Goal: Information Seeking & Learning: Find specific fact

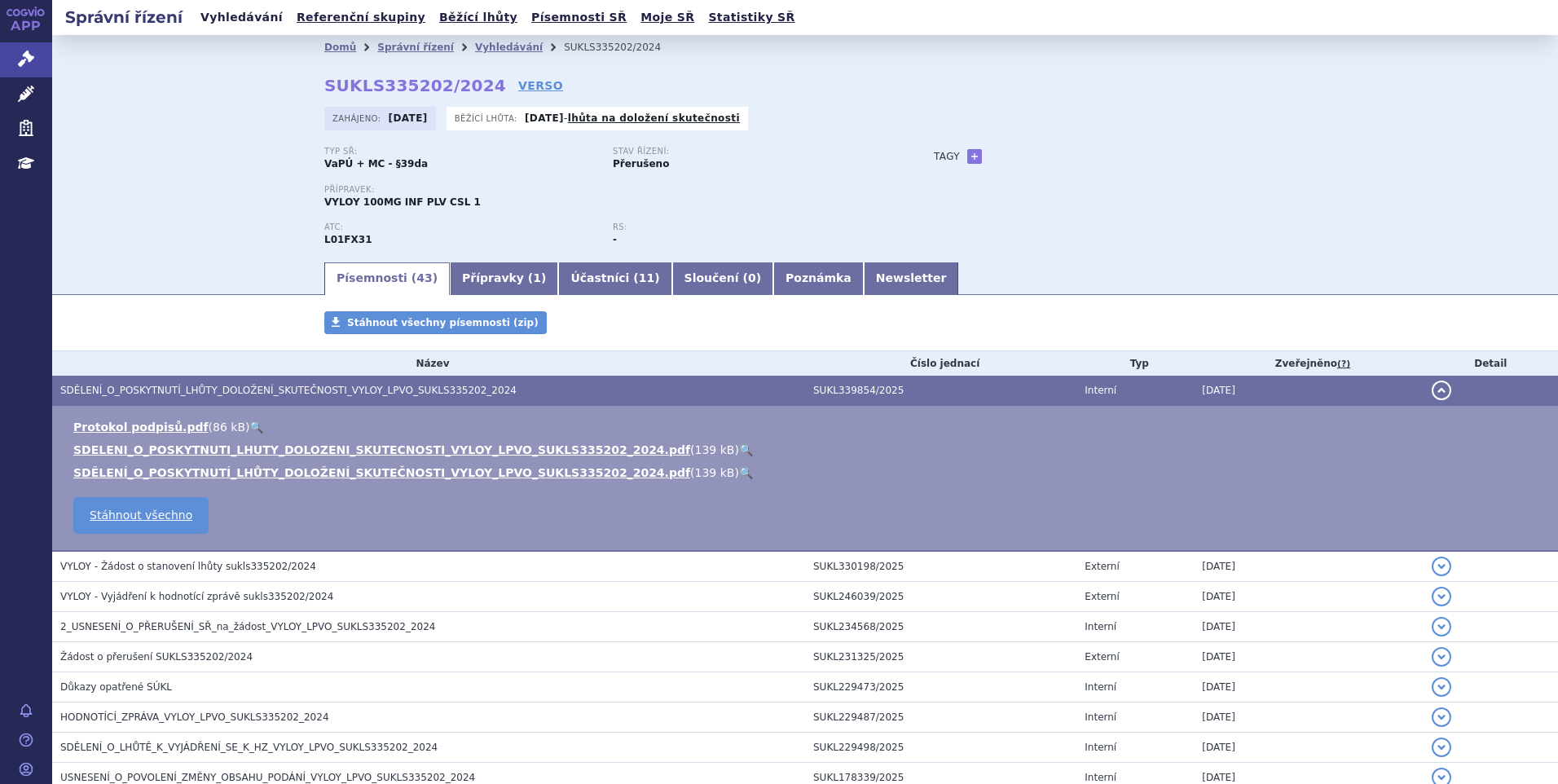
click at [240, 15] on link "Vyhledávání" at bounding box center [241, 18] width 92 height 22
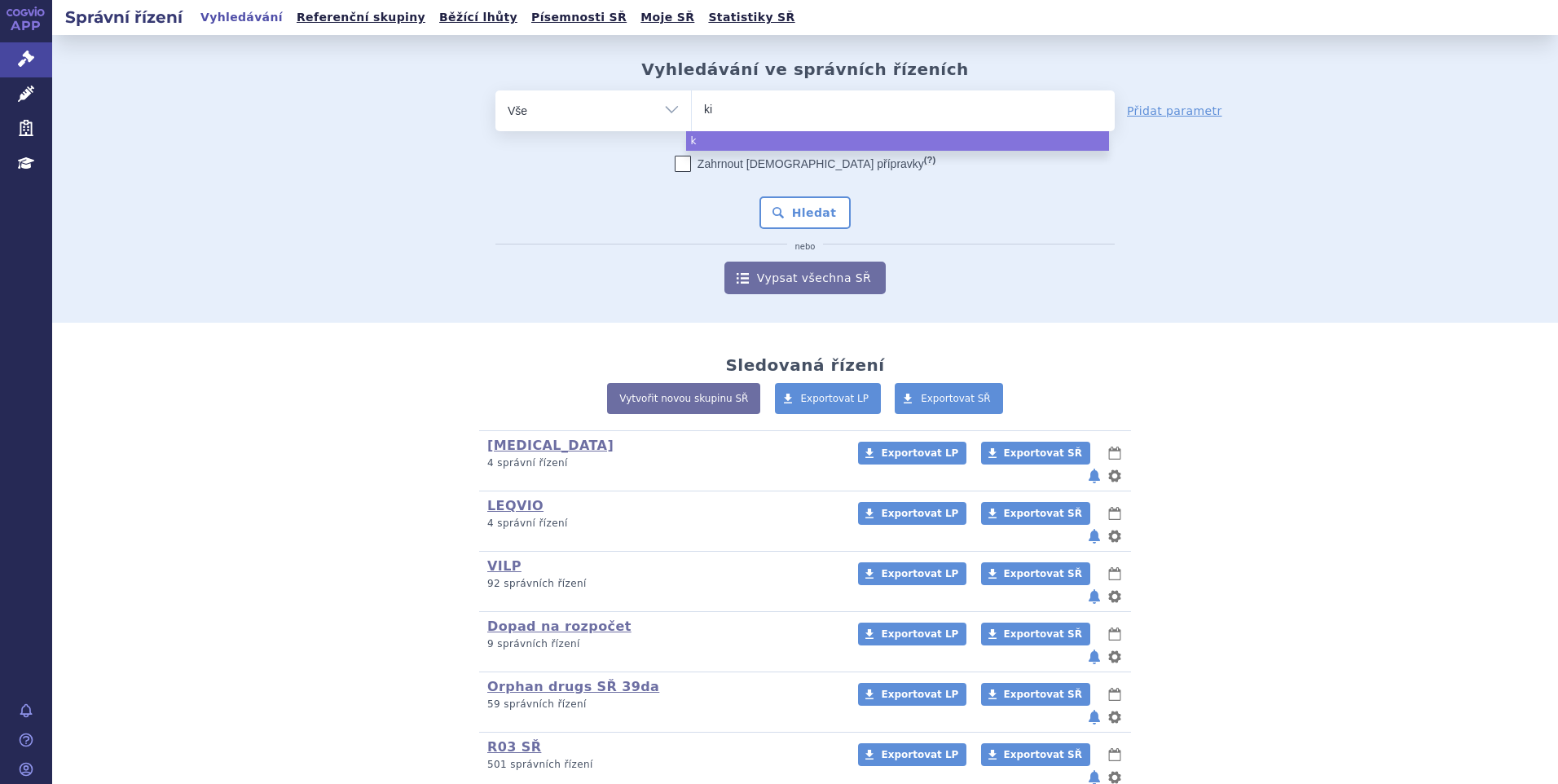
type input "kis"
type input "kisq"
type input "kisqal"
type input "kisqali"
type input "kisqali¨"
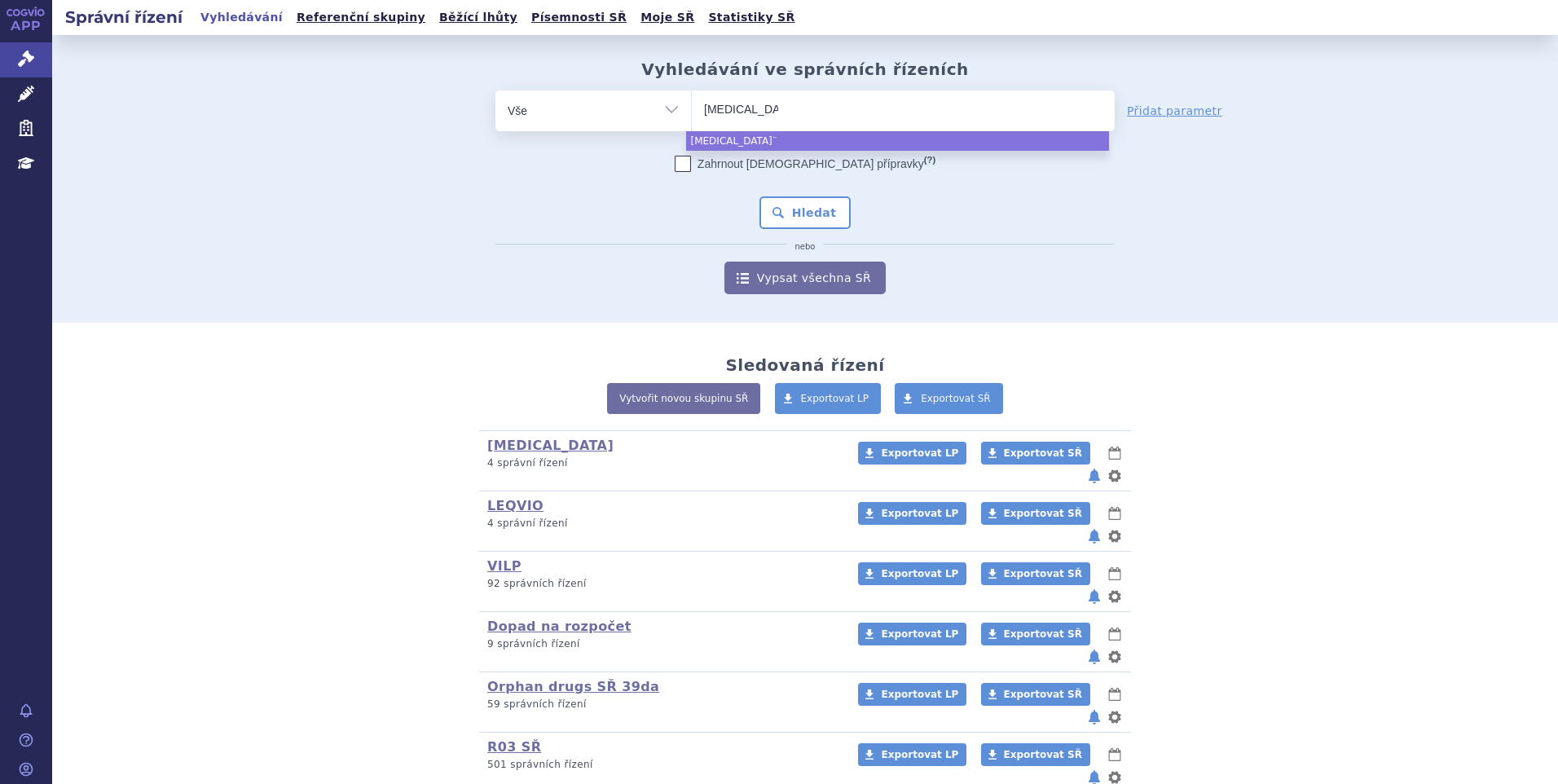
type input "kisqali"
select select "kisqali"
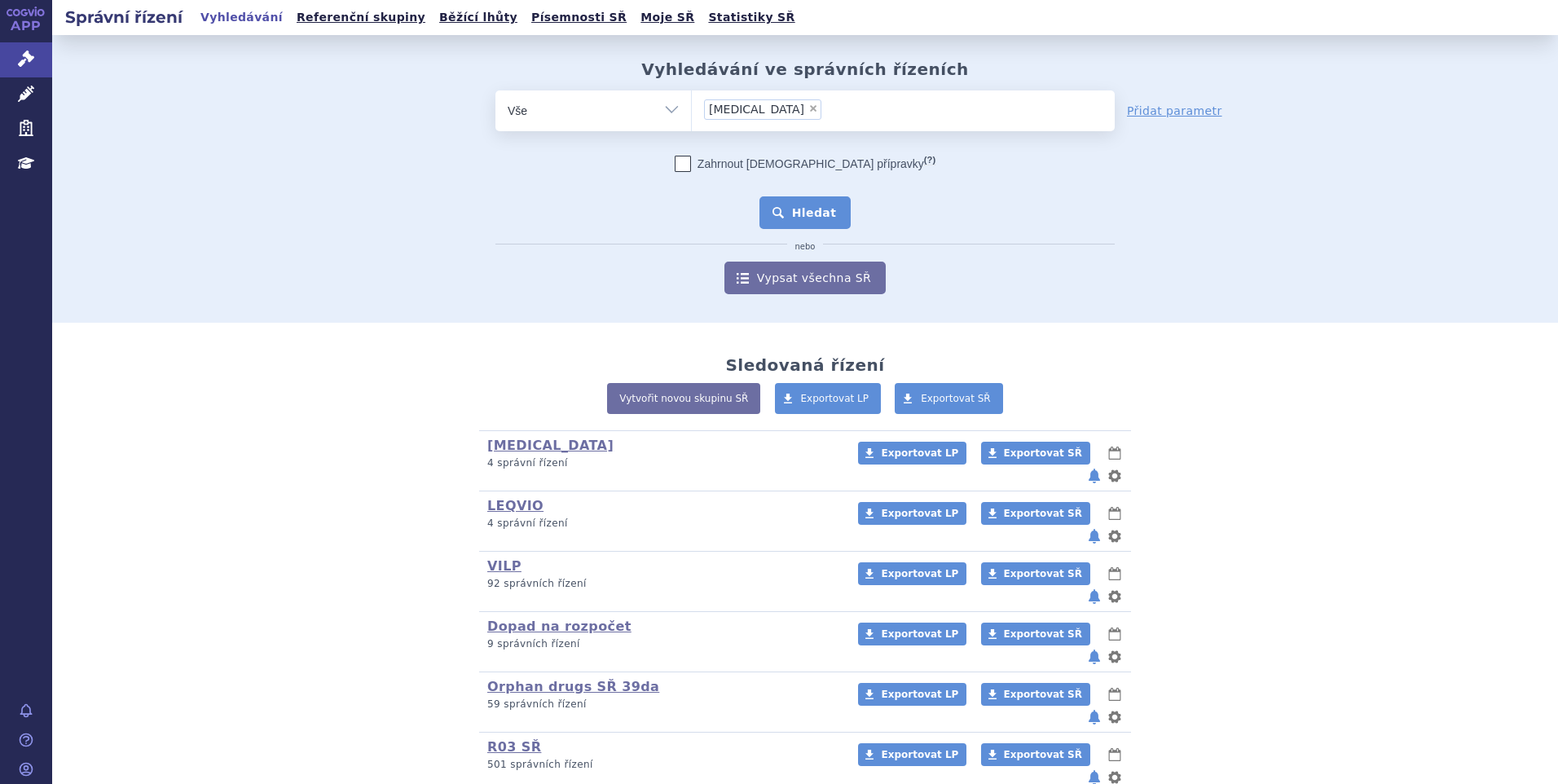
click at [790, 212] on button "Hledat" at bounding box center [805, 212] width 92 height 33
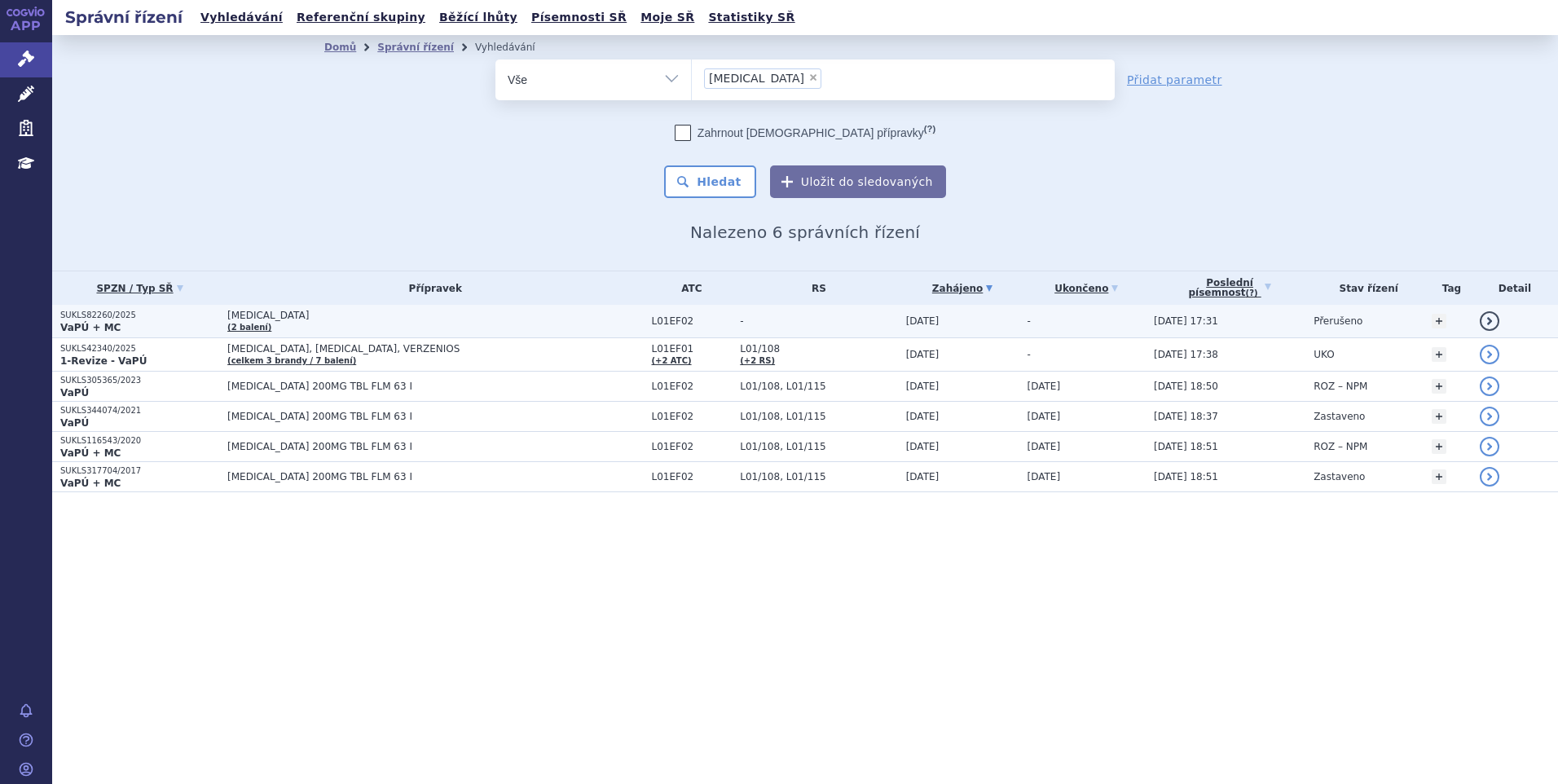
click at [169, 318] on p "SUKLS82260/2025" at bounding box center [140, 315] width 159 height 11
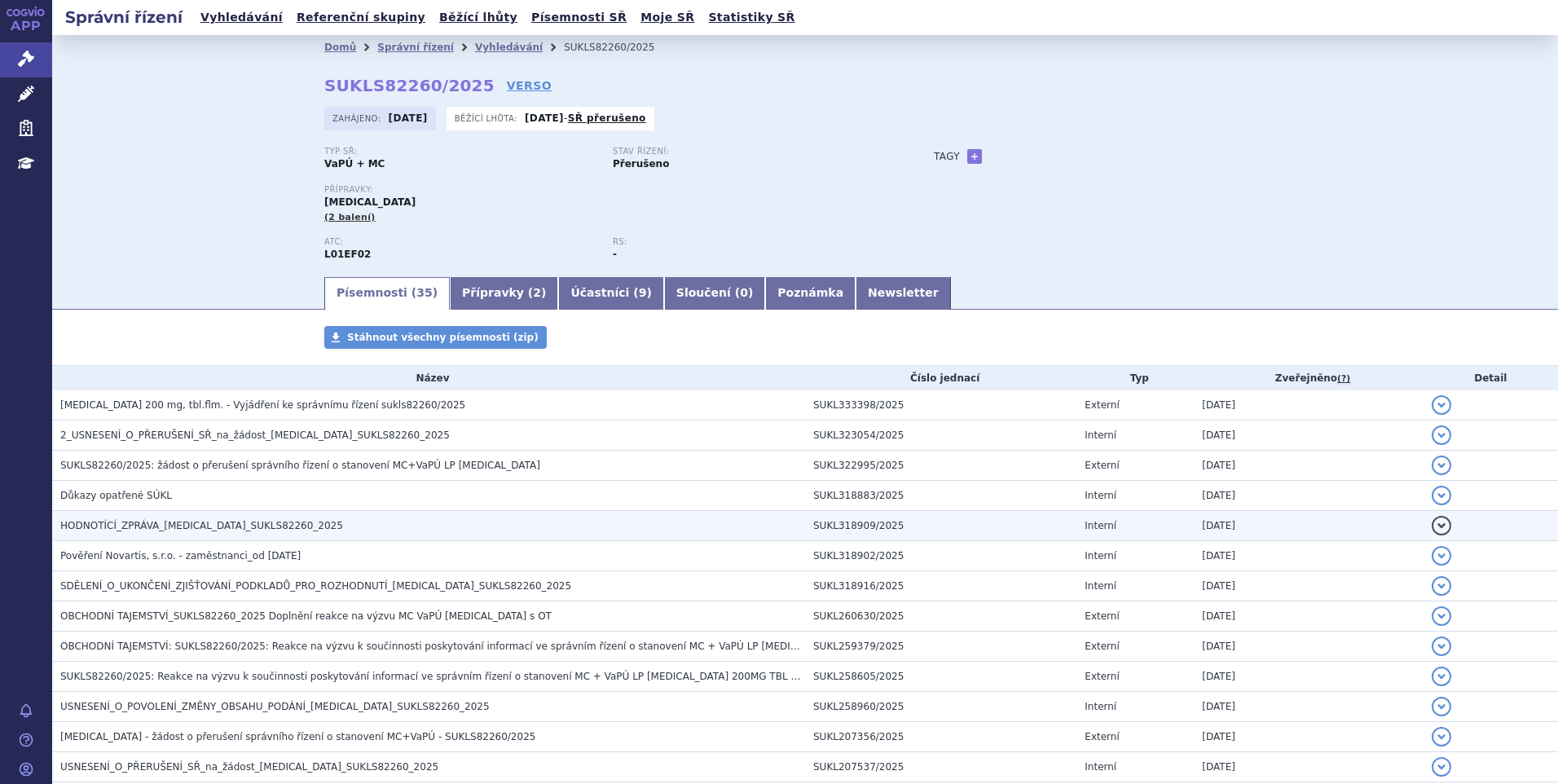
click at [266, 528] on span "HODNOTÍCÍ_ZPRÁVA_[MEDICAL_DATA]_SUKLS82260_2025" at bounding box center [202, 525] width 283 height 11
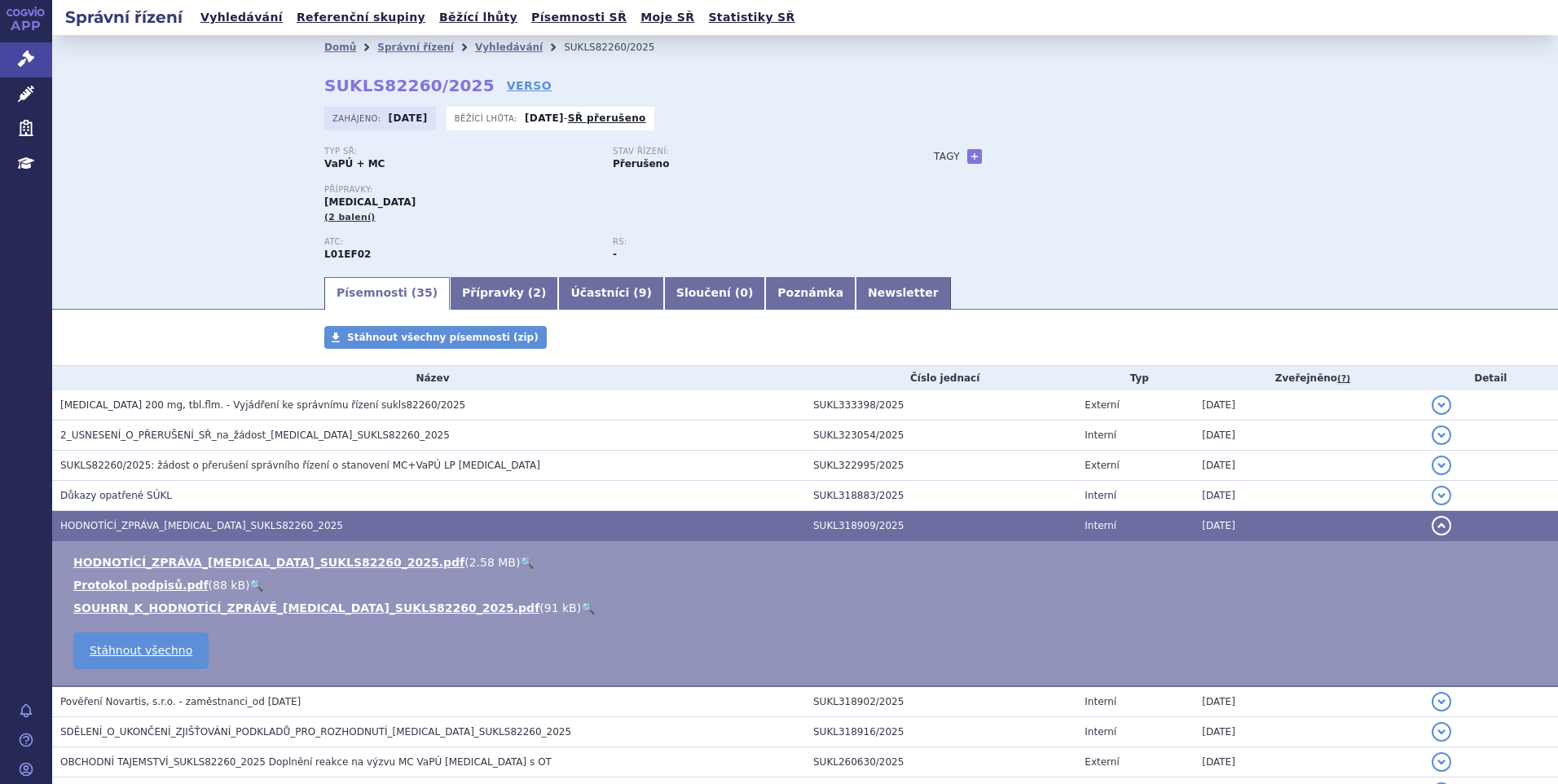
click at [520, 563] on link "🔍" at bounding box center [526, 562] width 14 height 13
drag, startPoint x: 460, startPoint y: 88, endPoint x: 317, endPoint y: 81, distance: 143.2
click at [317, 81] on div "Domů Správní řízení Vyhledávání SUKLS82260/2025 SUKLS82260/2025 VERSO Zahájeno:…" at bounding box center [806, 166] width 1027 height 215
copy strong "SUKLS82260/2025"
click at [456, 298] on link "Přípravky ( 2 )" at bounding box center [503, 293] width 108 height 33
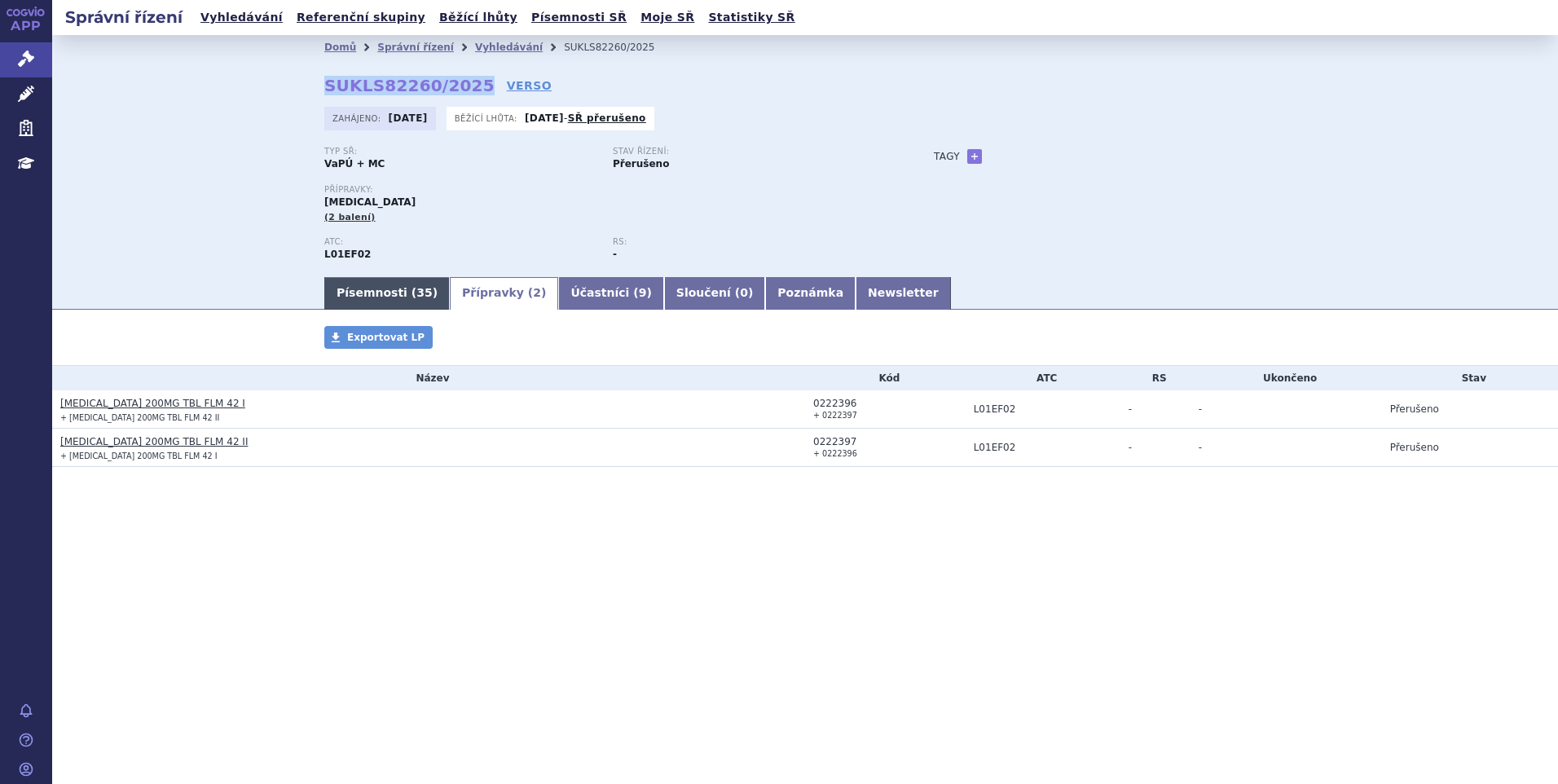
click at [387, 291] on link "Písemnosti ( 35 )" at bounding box center [387, 293] width 126 height 33
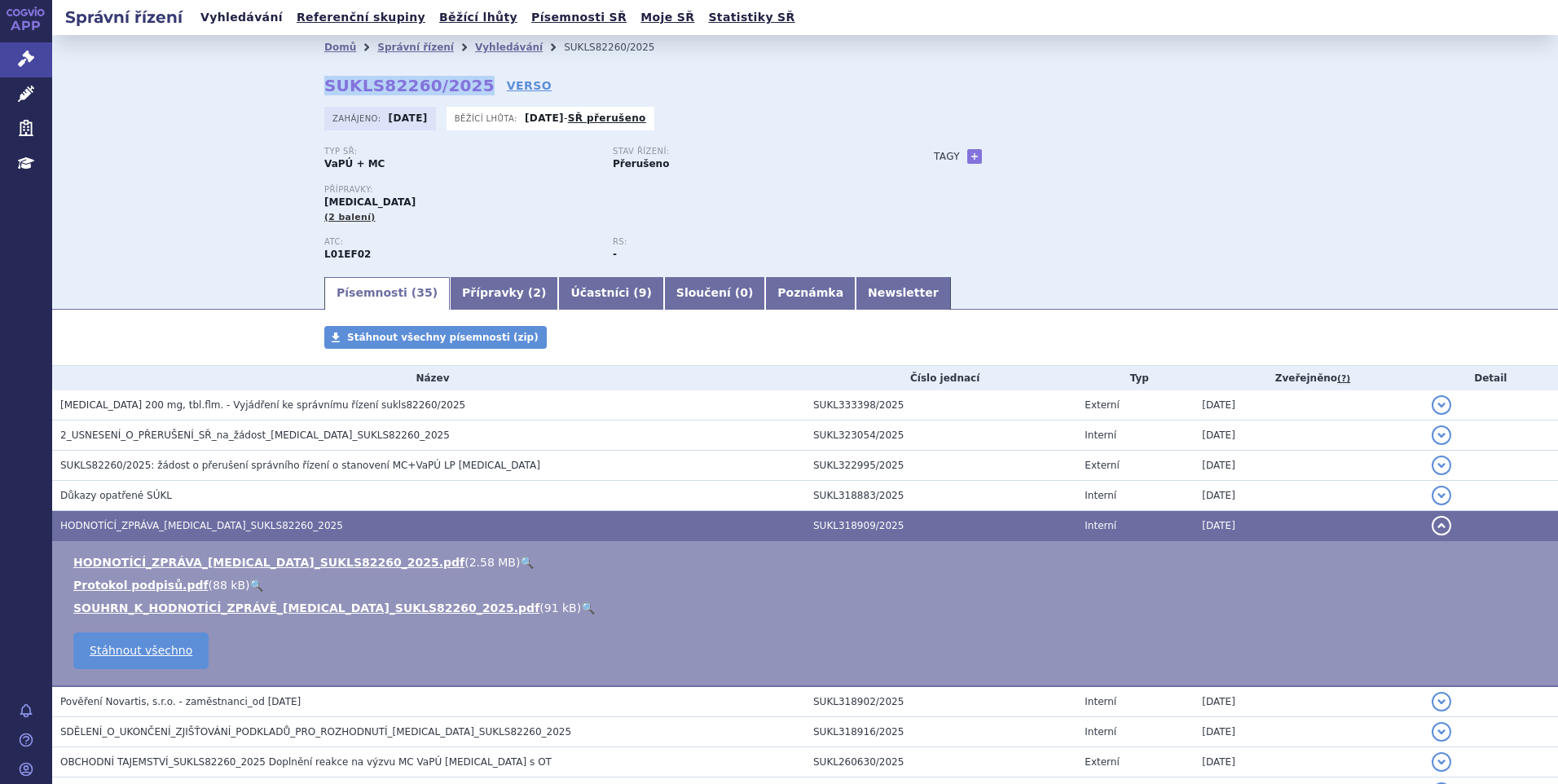
click at [231, 13] on link "Vyhledávání" at bounding box center [241, 18] width 92 height 22
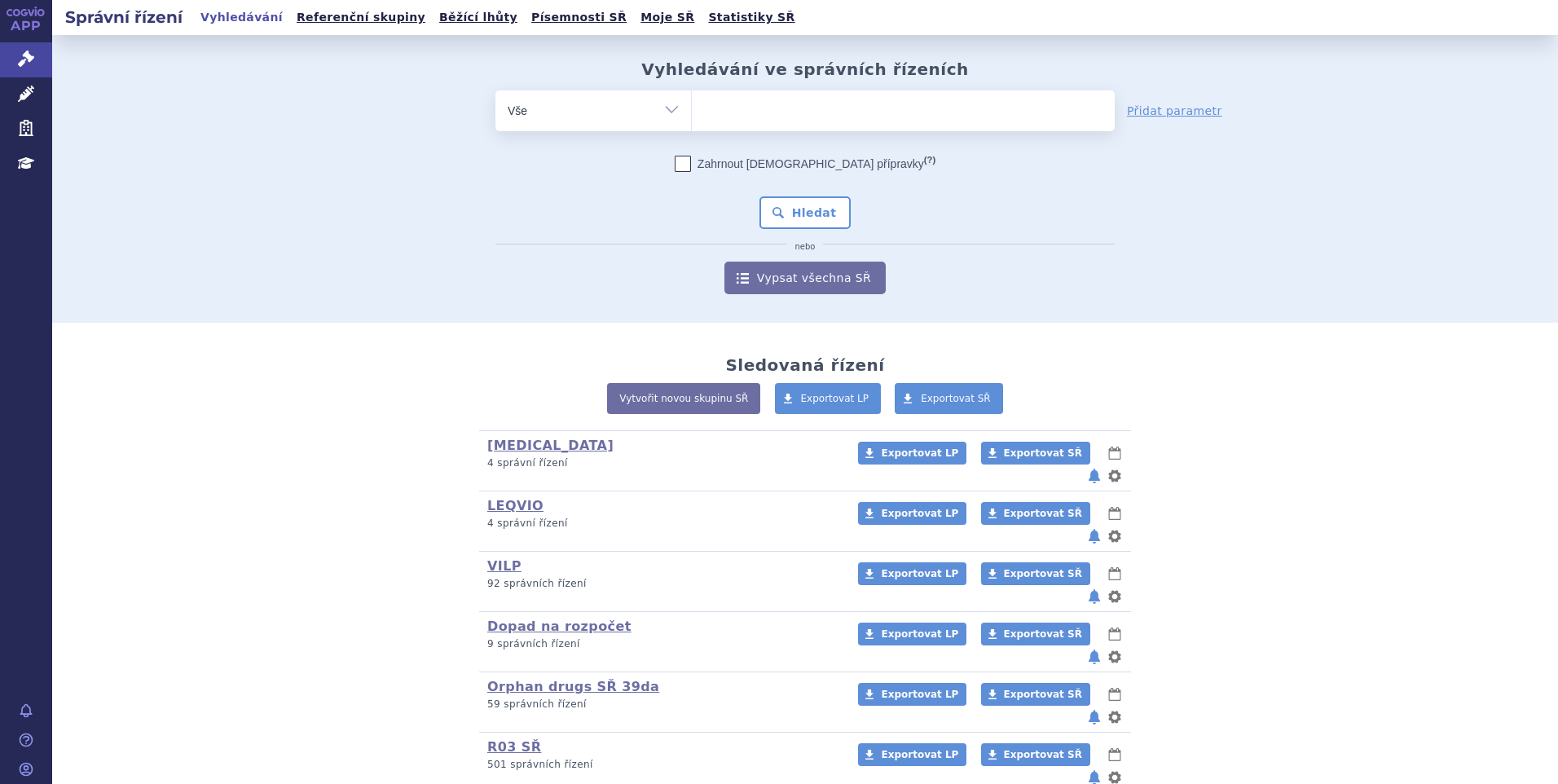
click at [745, 101] on ul at bounding box center [903, 107] width 423 height 34
click at [692, 101] on select at bounding box center [691, 110] width 1 height 41
click at [741, 109] on ul at bounding box center [903, 107] width 423 height 34
click at [692, 109] on select at bounding box center [691, 110] width 1 height 41
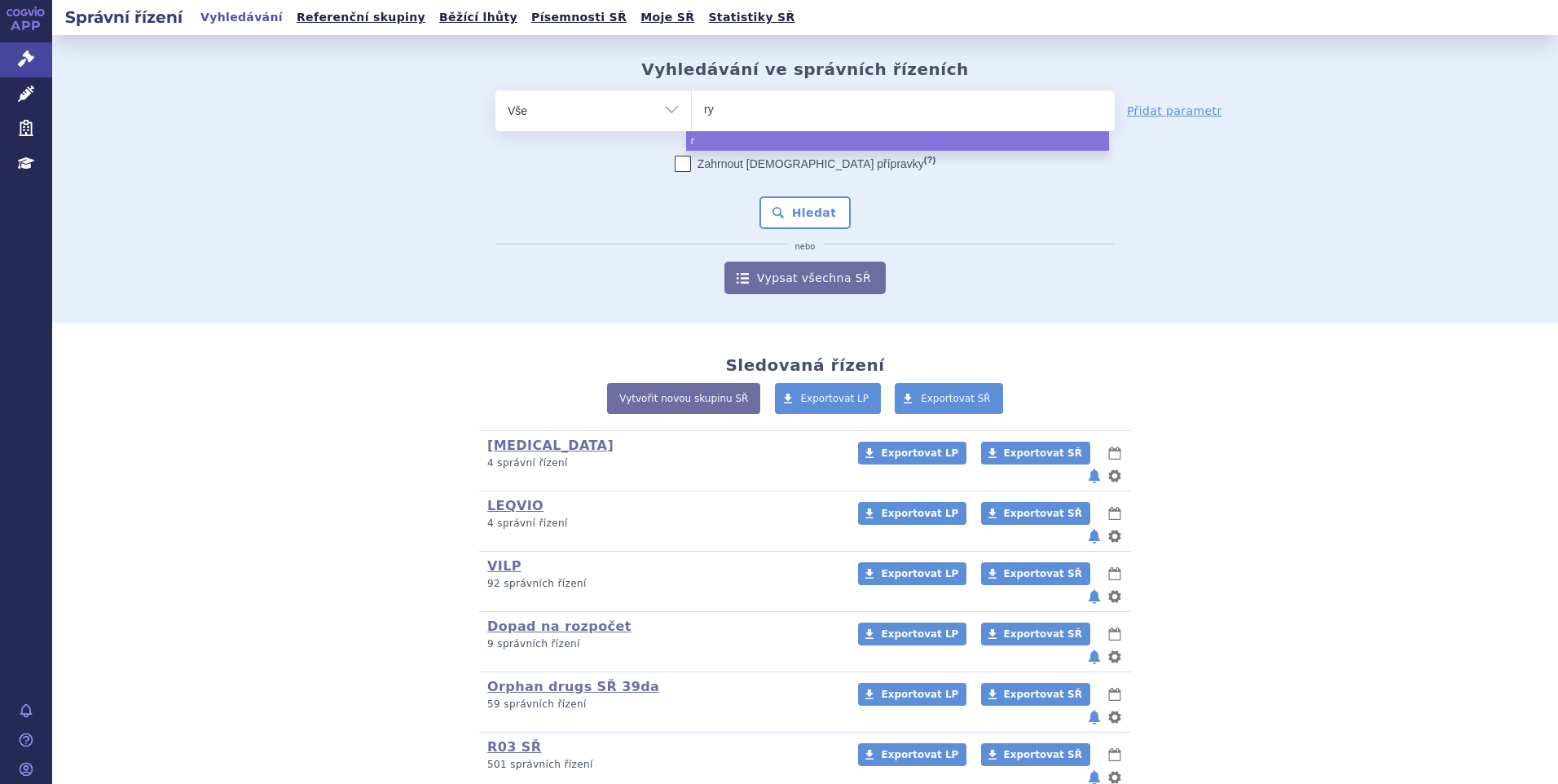
type input "ryb"
type input "rybre"
type input "rybreva"
type input "rybrevant"
select select "rybrevant"
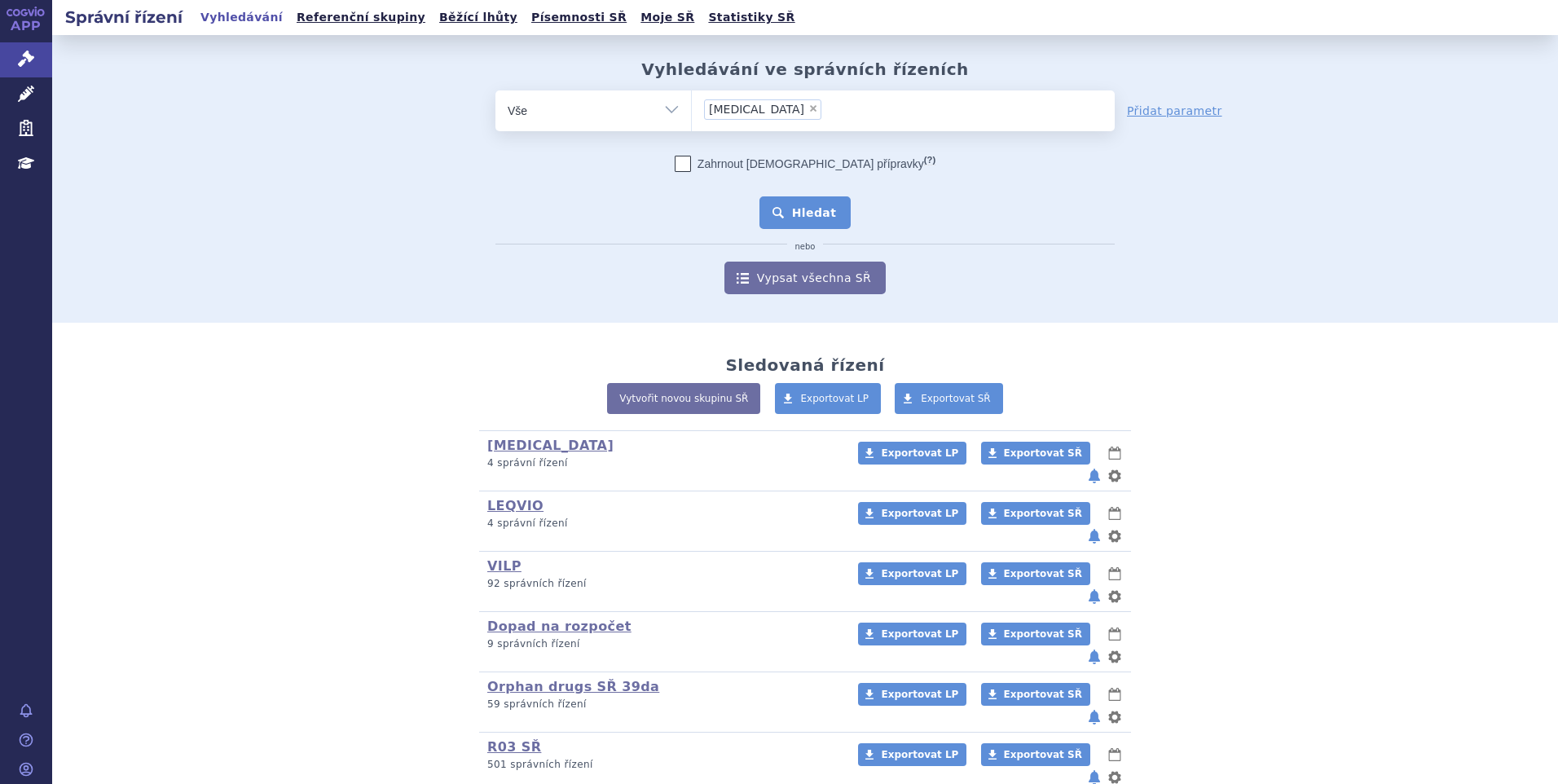
click at [789, 219] on button "Hledat" at bounding box center [805, 212] width 92 height 33
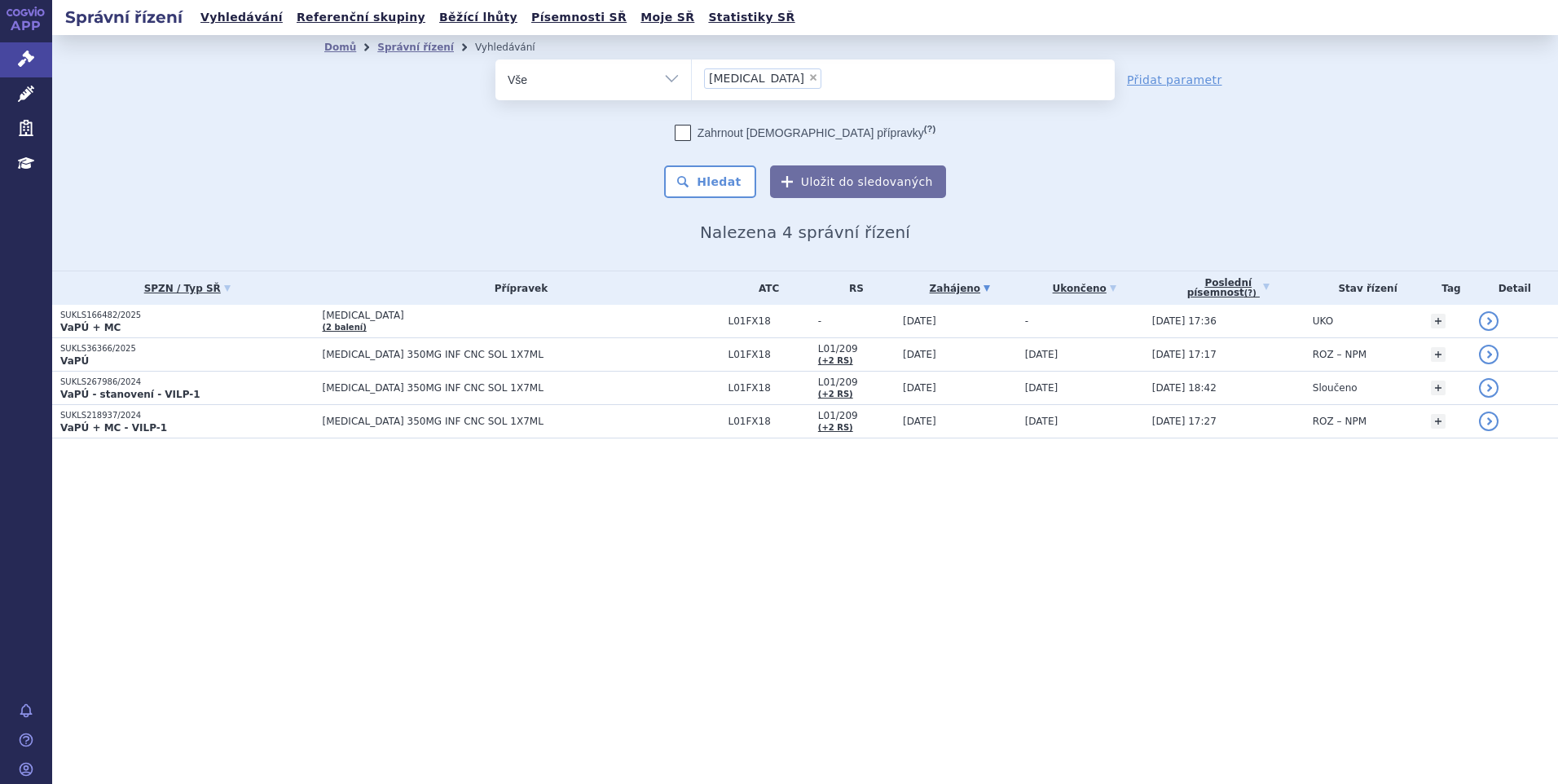
click at [808, 76] on span "×" at bounding box center [813, 77] width 10 height 10
click at [692, 76] on select "[MEDICAL_DATA]" at bounding box center [691, 79] width 1 height 41
select select
type input "vy"
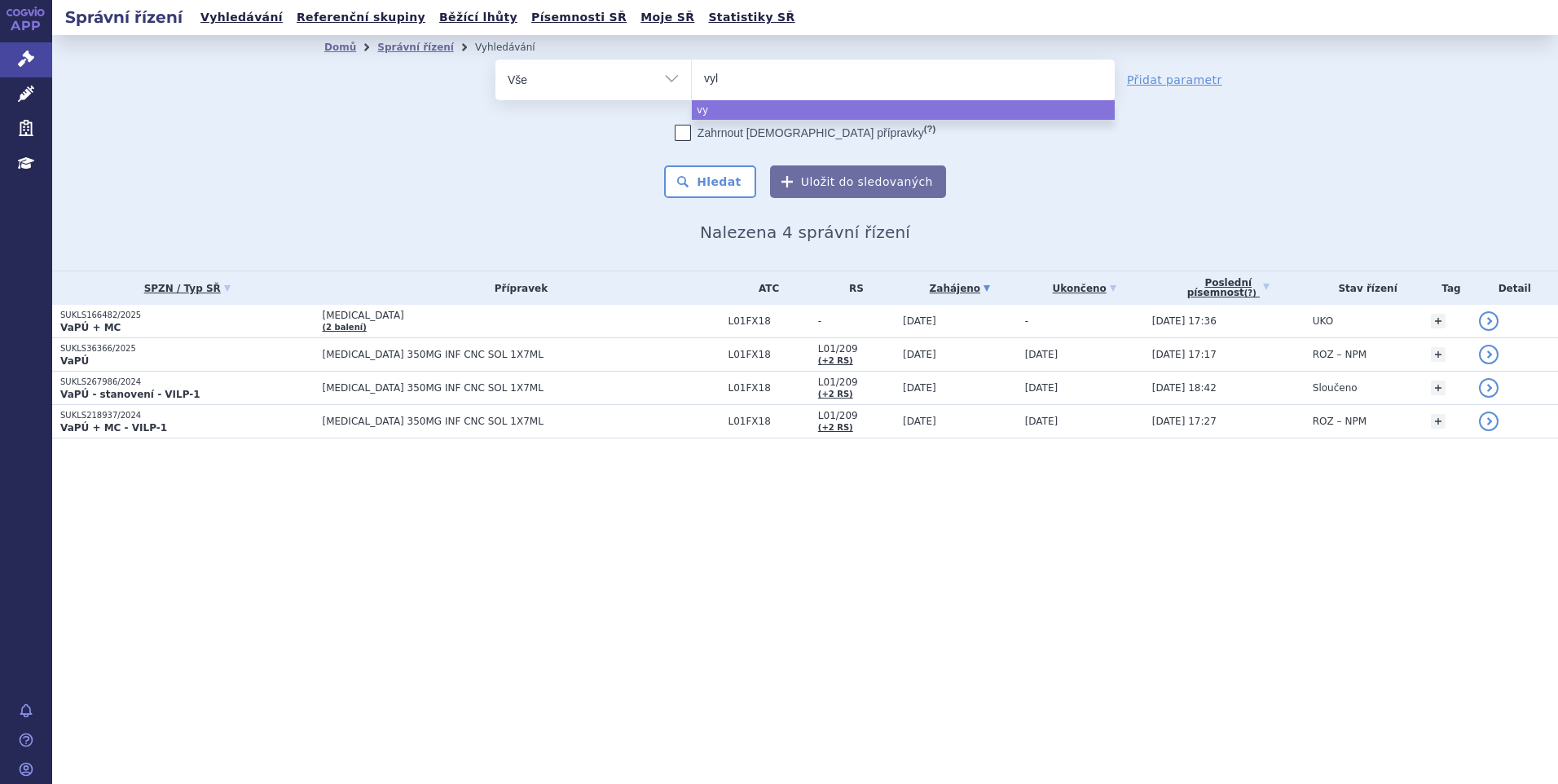
type input "vylo"
type input "vyloy"
select select "vyloy"
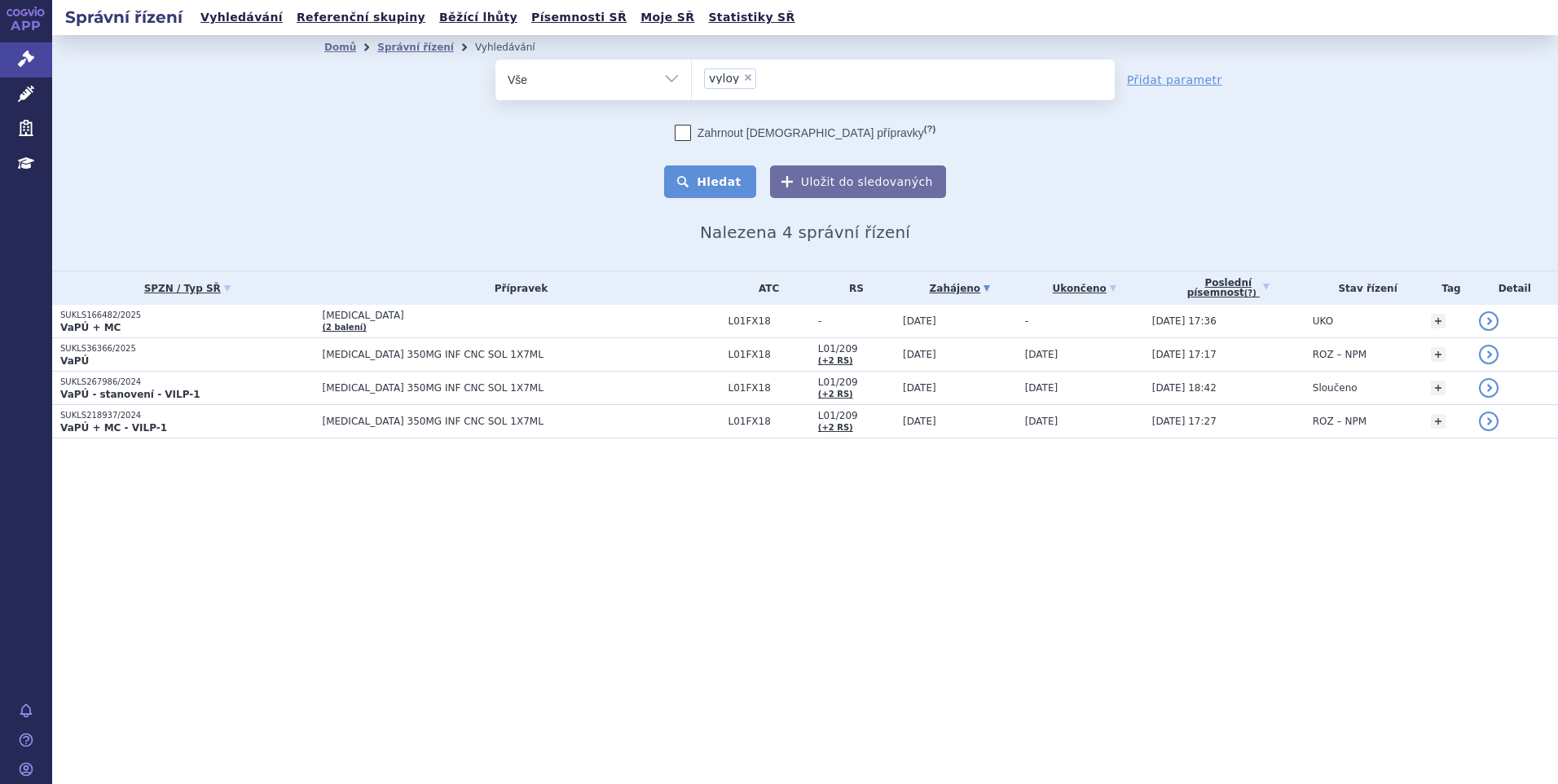
click at [710, 193] on button "Hledat" at bounding box center [710, 181] width 92 height 33
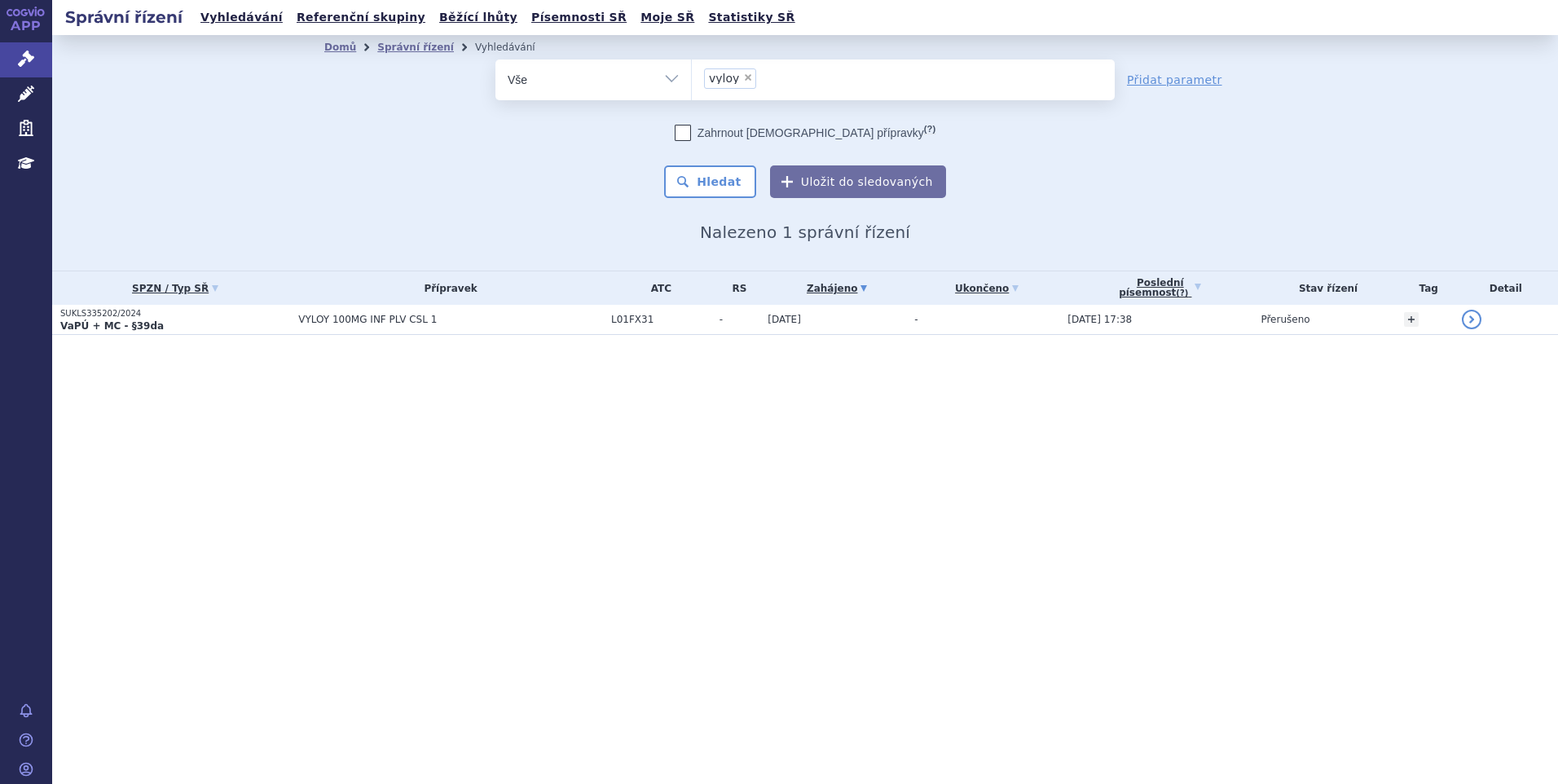
click at [233, 319] on p "VaPÚ + MC - §39da" at bounding box center [175, 326] width 230 height 13
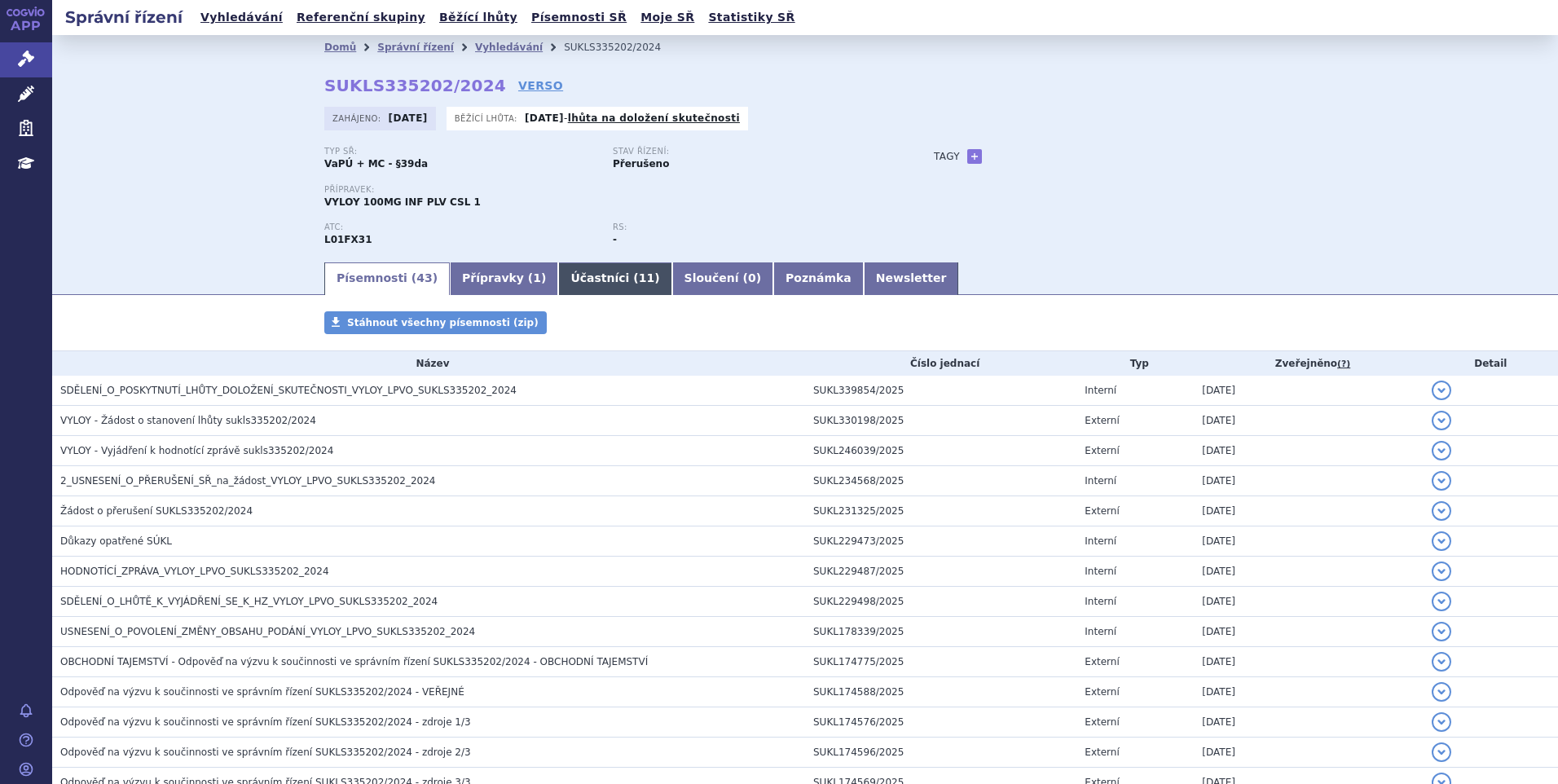
click at [558, 272] on link "Účastníci ( 11 )" at bounding box center [615, 278] width 113 height 33
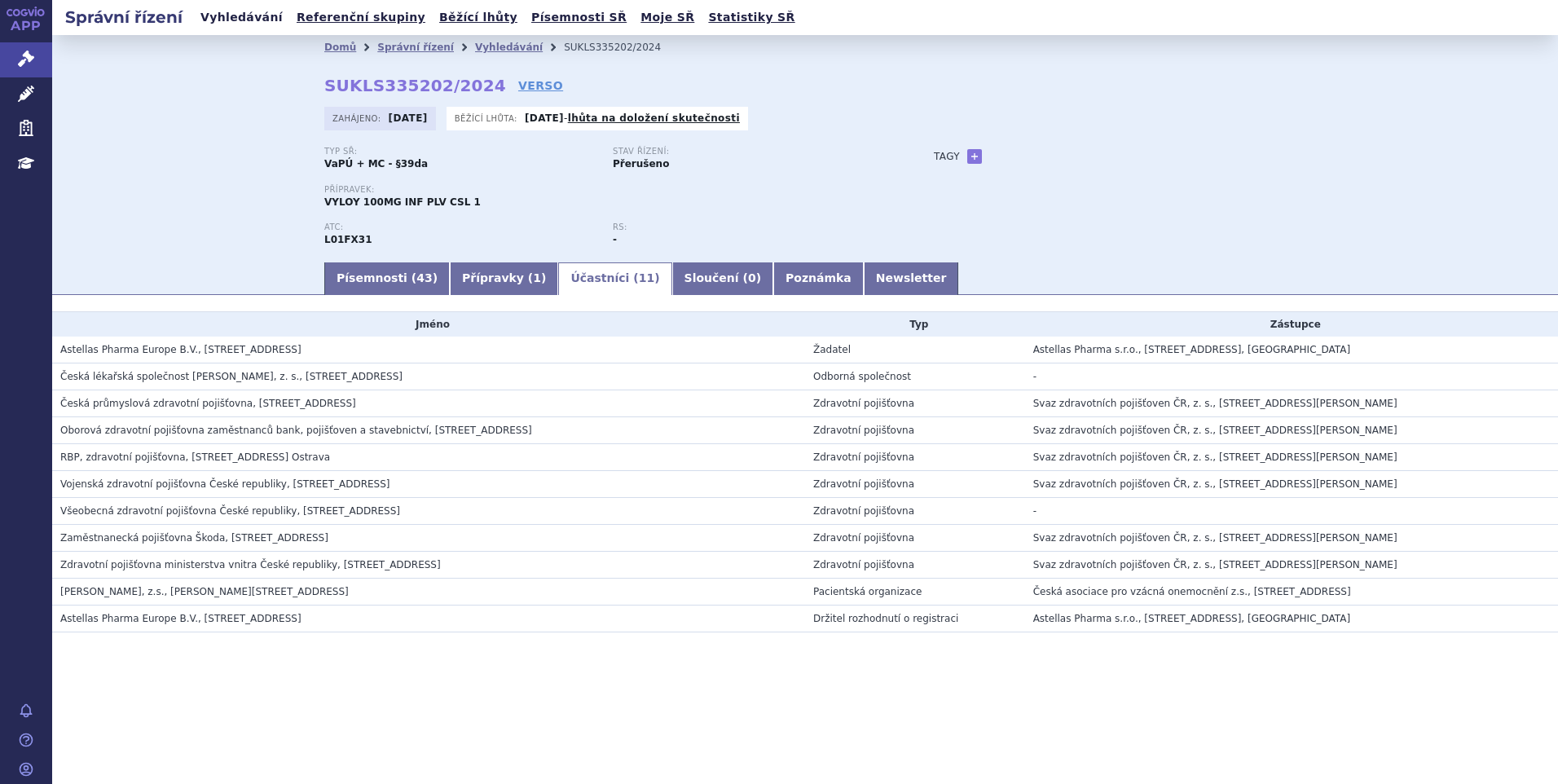
click at [233, 10] on link "Vyhledávání" at bounding box center [241, 18] width 92 height 22
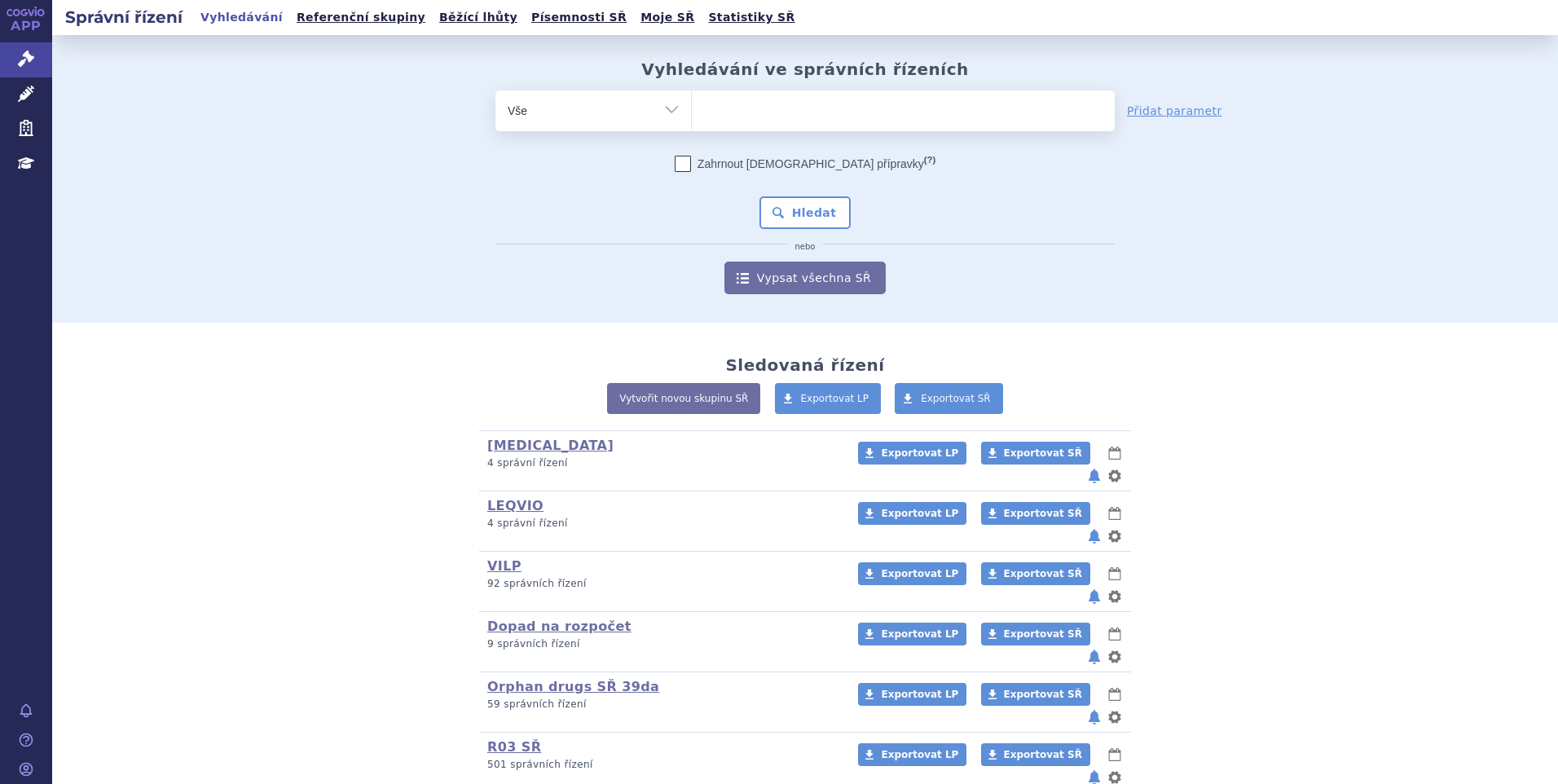
click at [735, 119] on ul at bounding box center [903, 107] width 423 height 34
click at [692, 119] on select at bounding box center [691, 110] width 1 height 41
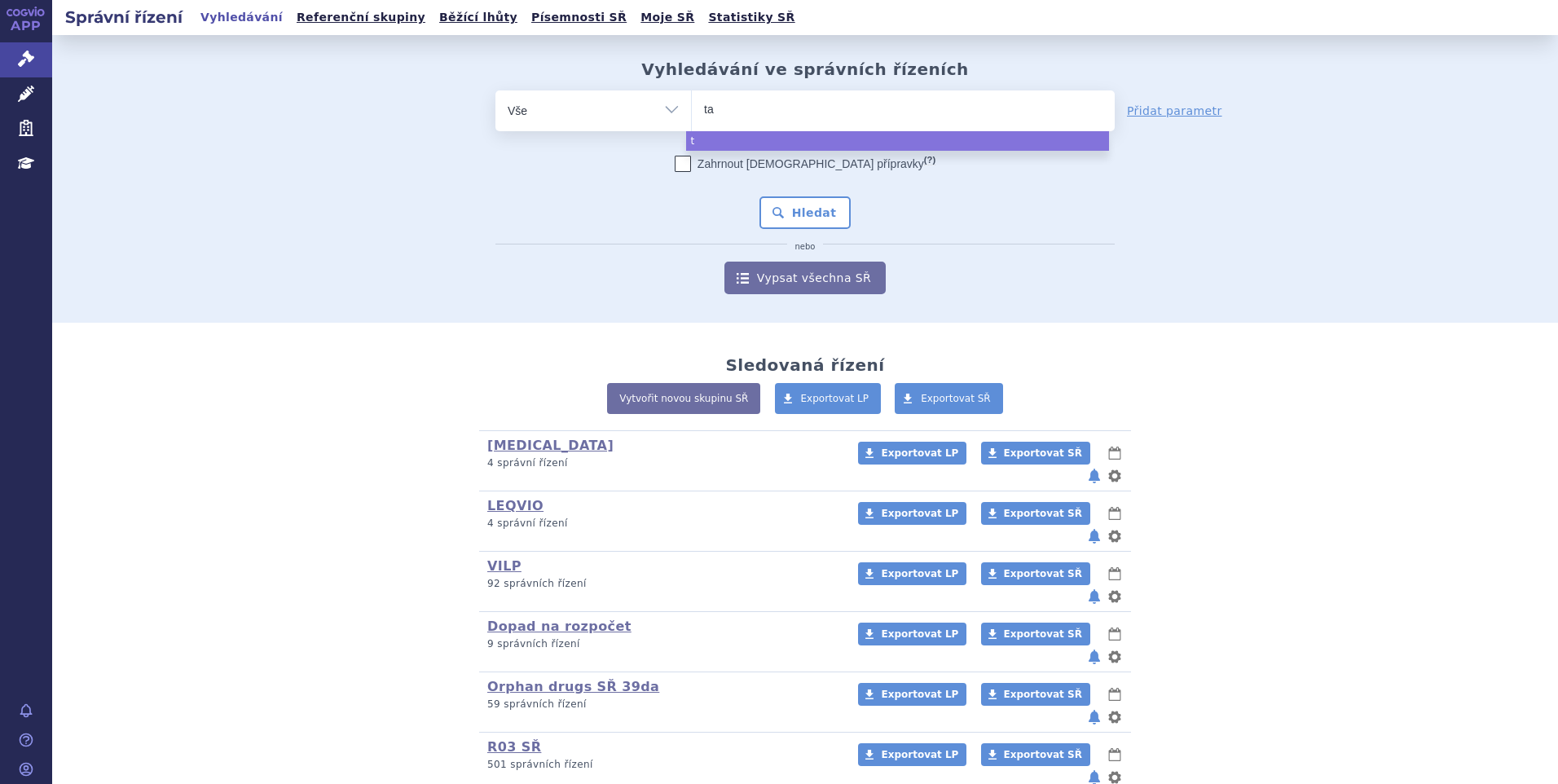
type input "tal"
type input "talv"
type input "talve"
type input "talvey"
select select "talvey"
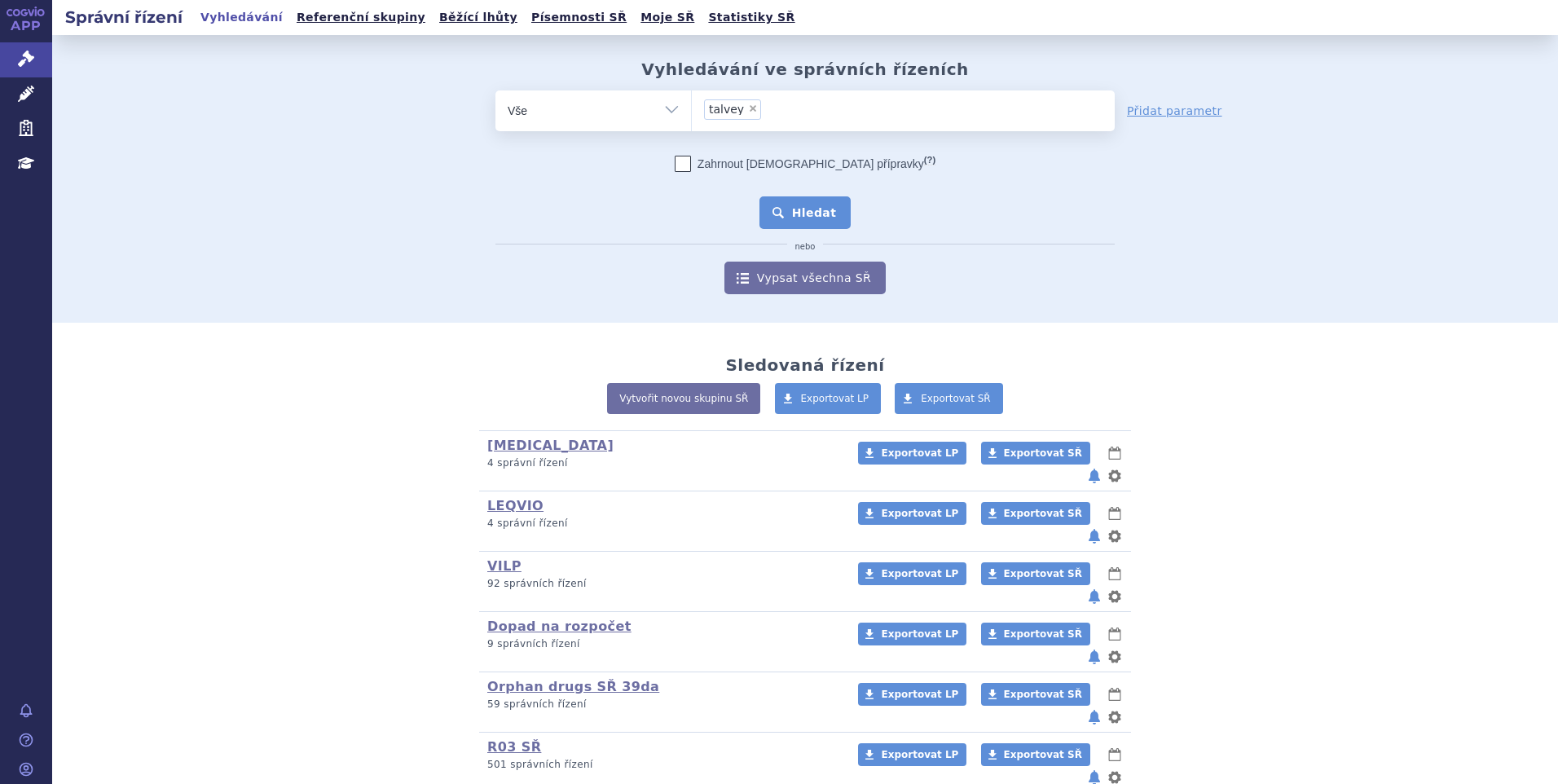
click at [798, 215] on button "Hledat" at bounding box center [805, 212] width 92 height 33
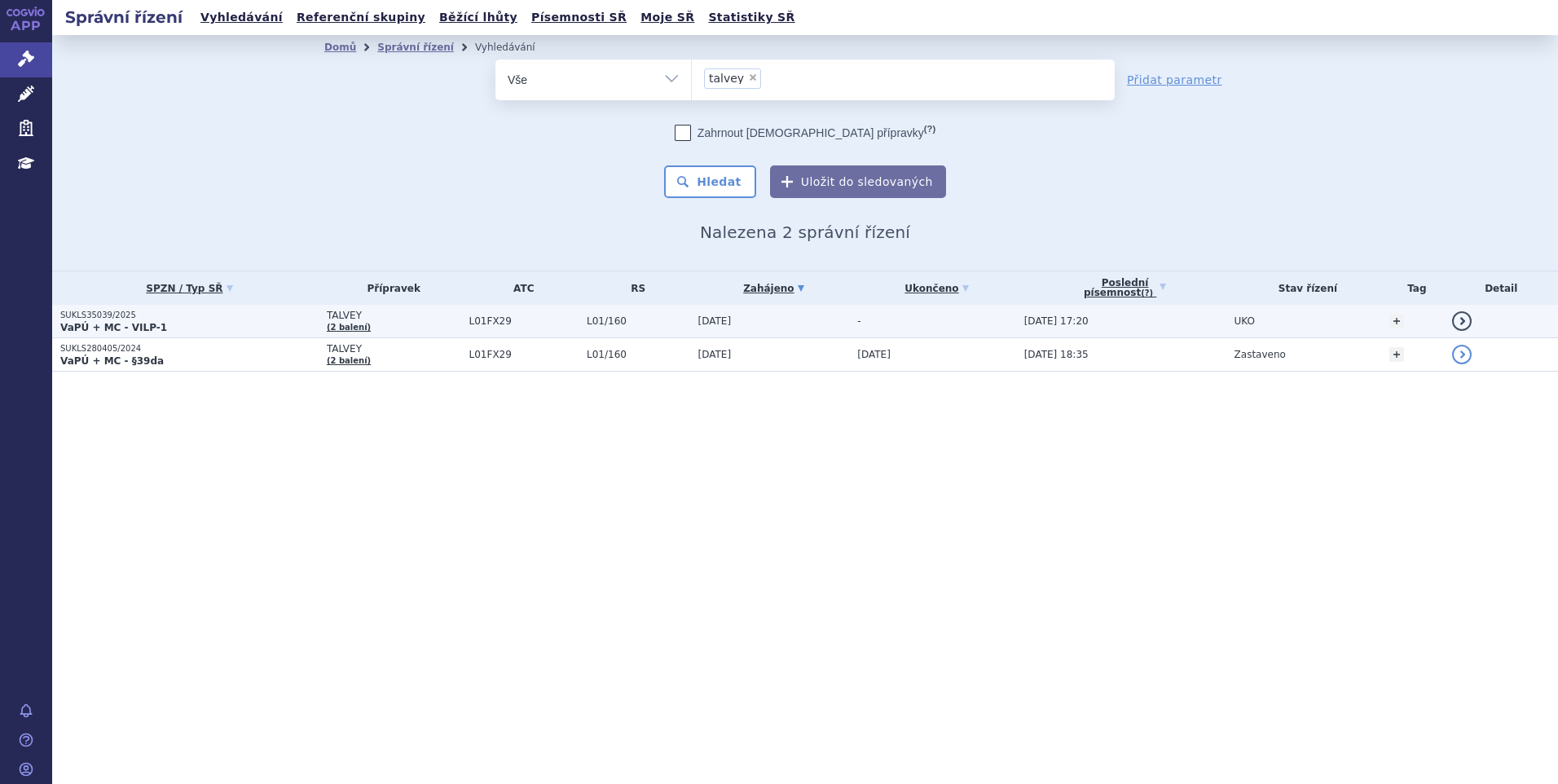
click at [193, 326] on p "VaPÚ + MC - VILP-1" at bounding box center [190, 327] width 259 height 13
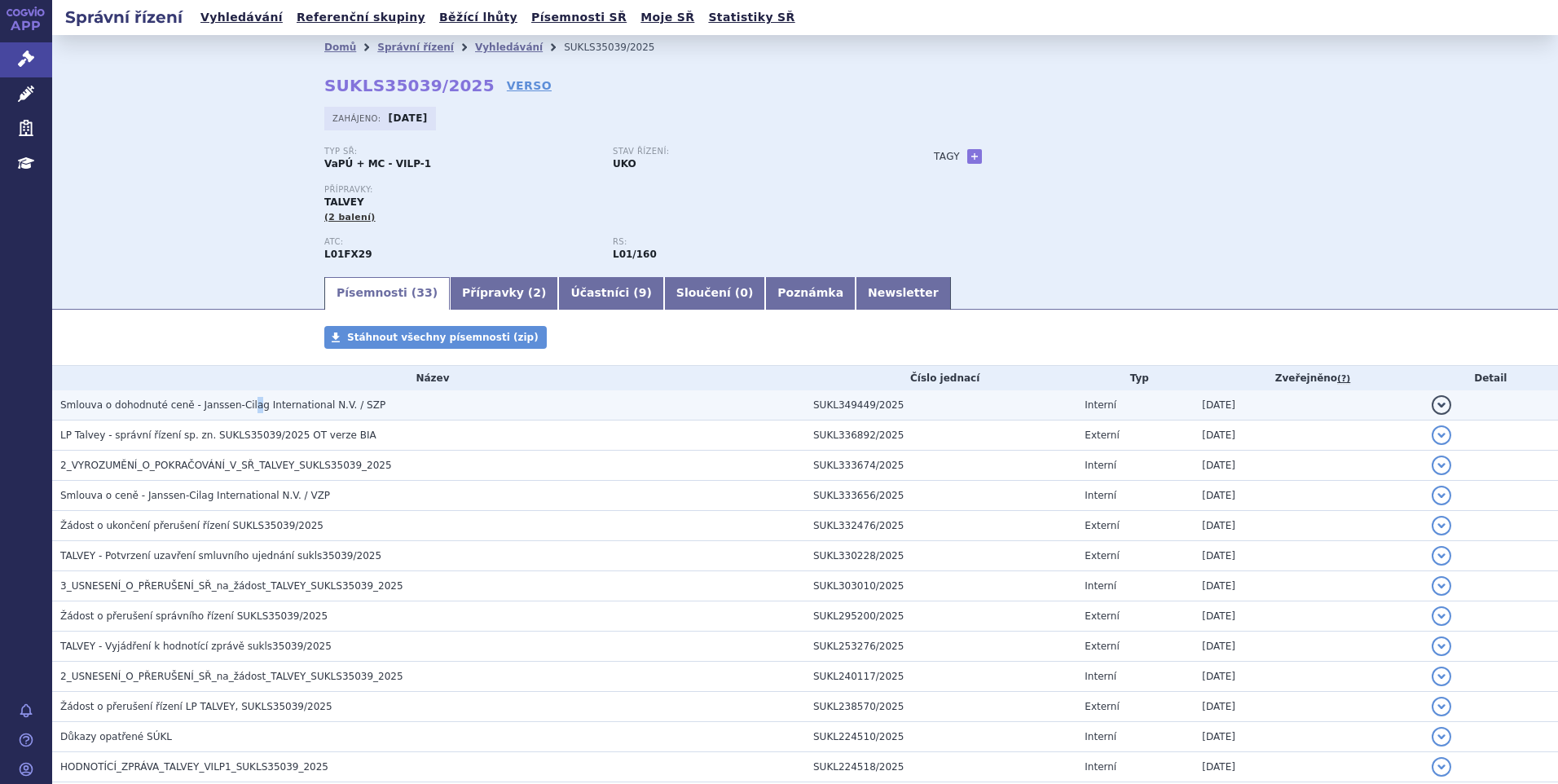
click at [238, 403] on span "Smlouva o dohodnuté ceně - Janssen-Cilag International N.V. / SZP" at bounding box center [222, 405] width 325 height 11
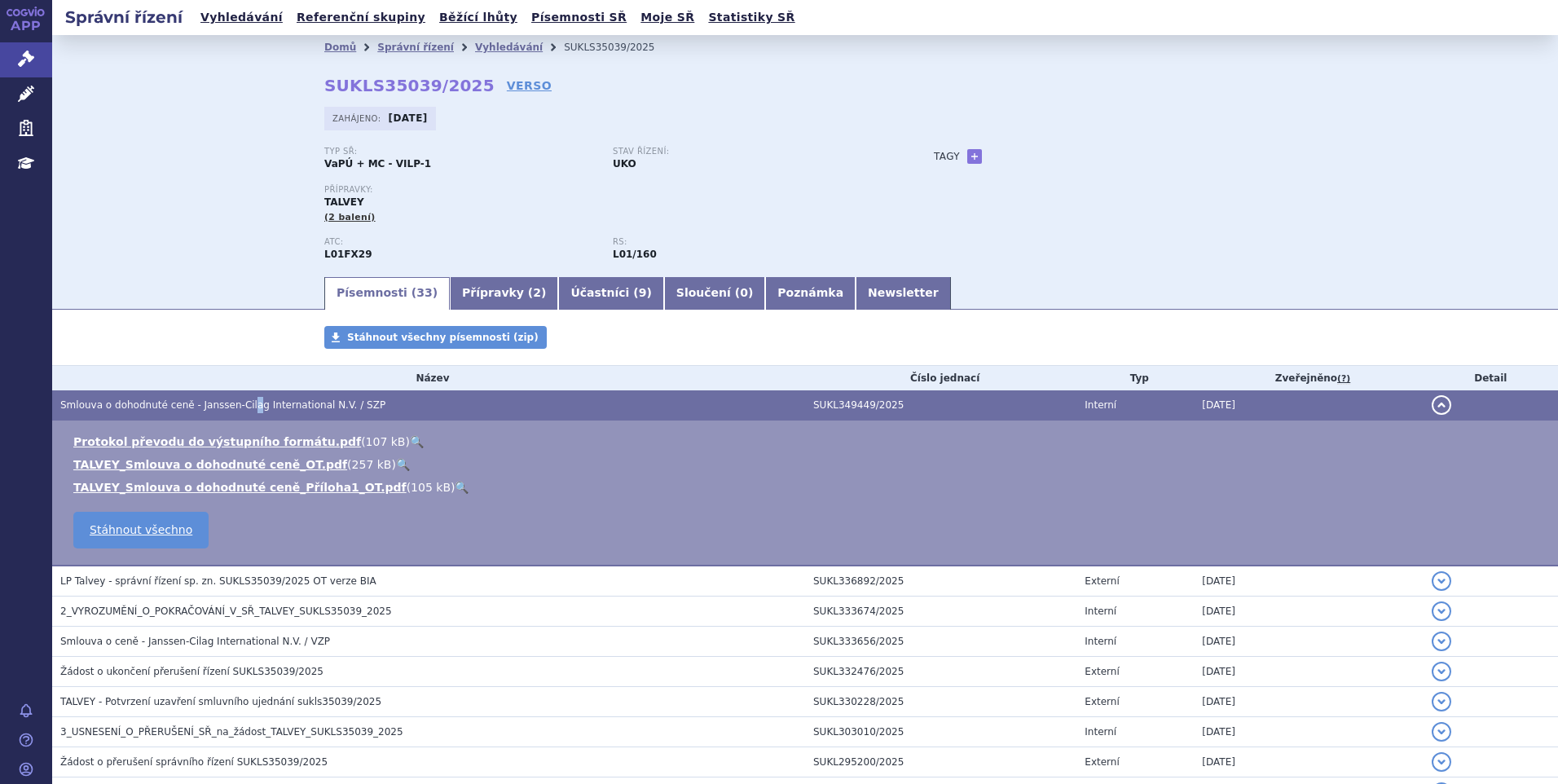
drag, startPoint x: 238, startPoint y: 403, endPoint x: 355, endPoint y: 462, distance: 131.0
click at [396, 462] on link "🔍" at bounding box center [403, 464] width 14 height 13
